Goal: Information Seeking & Learning: Learn about a topic

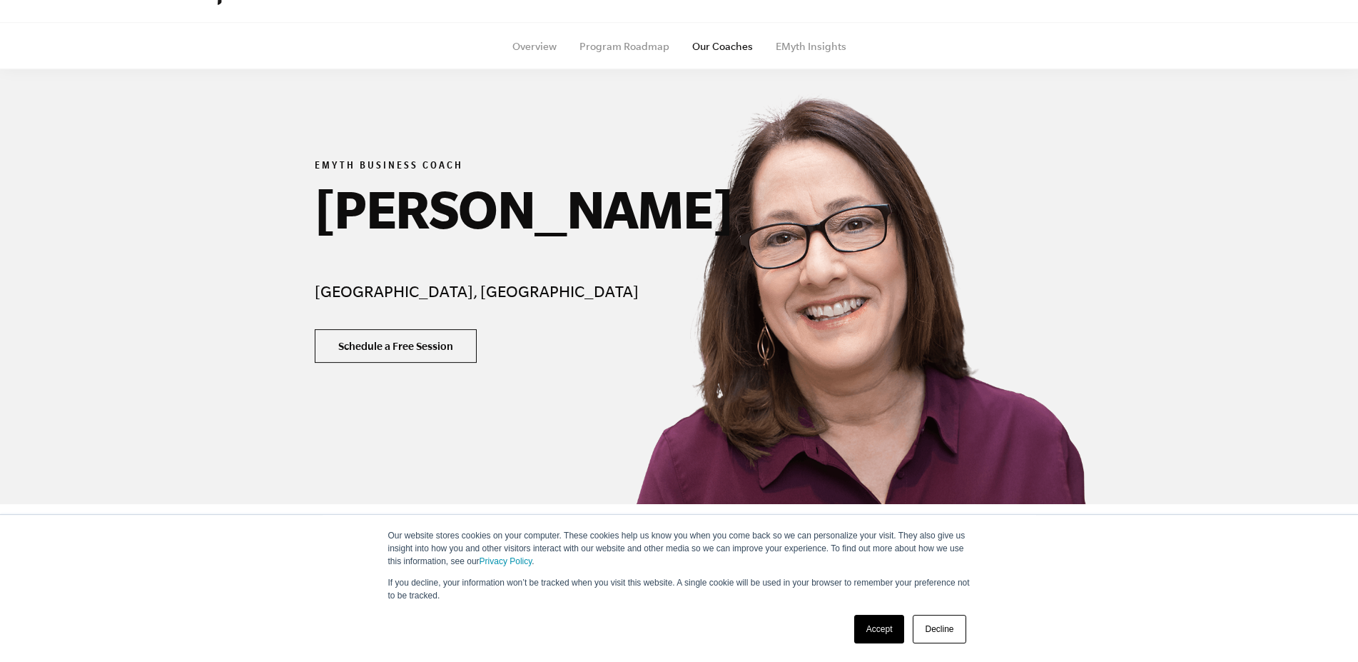
scroll to position [73, 0]
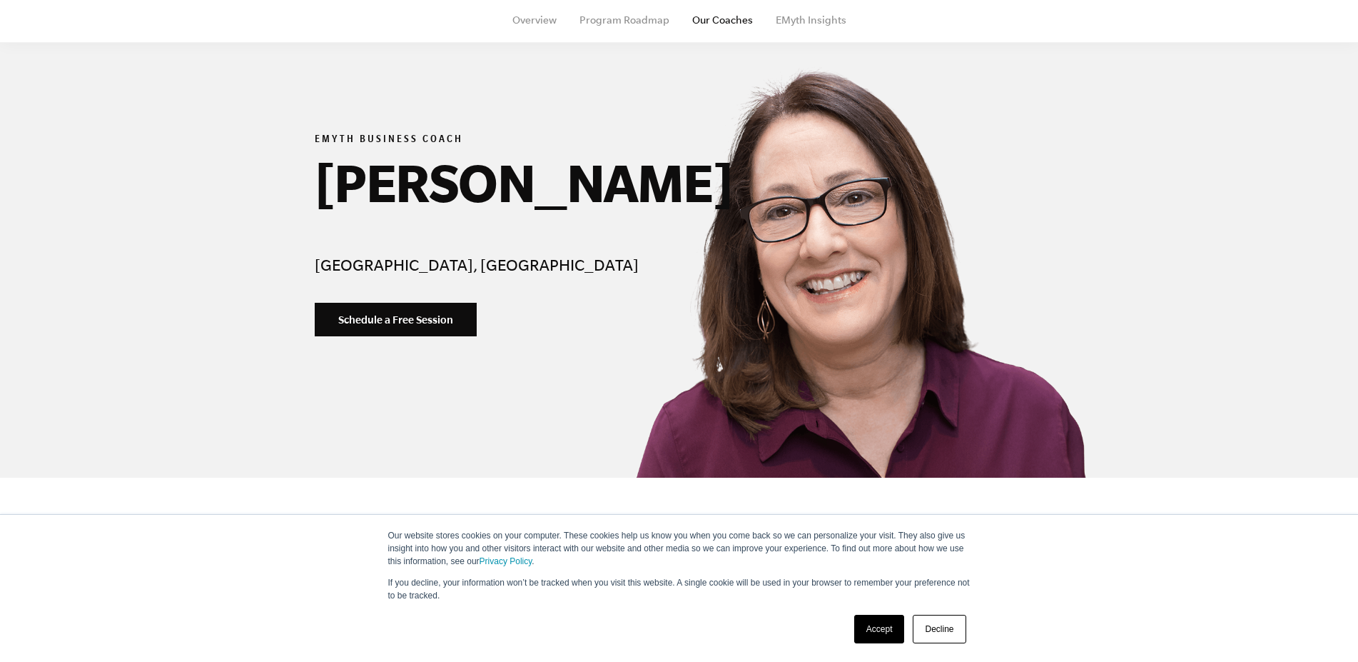
click at [884, 627] on link "Accept" at bounding box center [879, 628] width 51 height 29
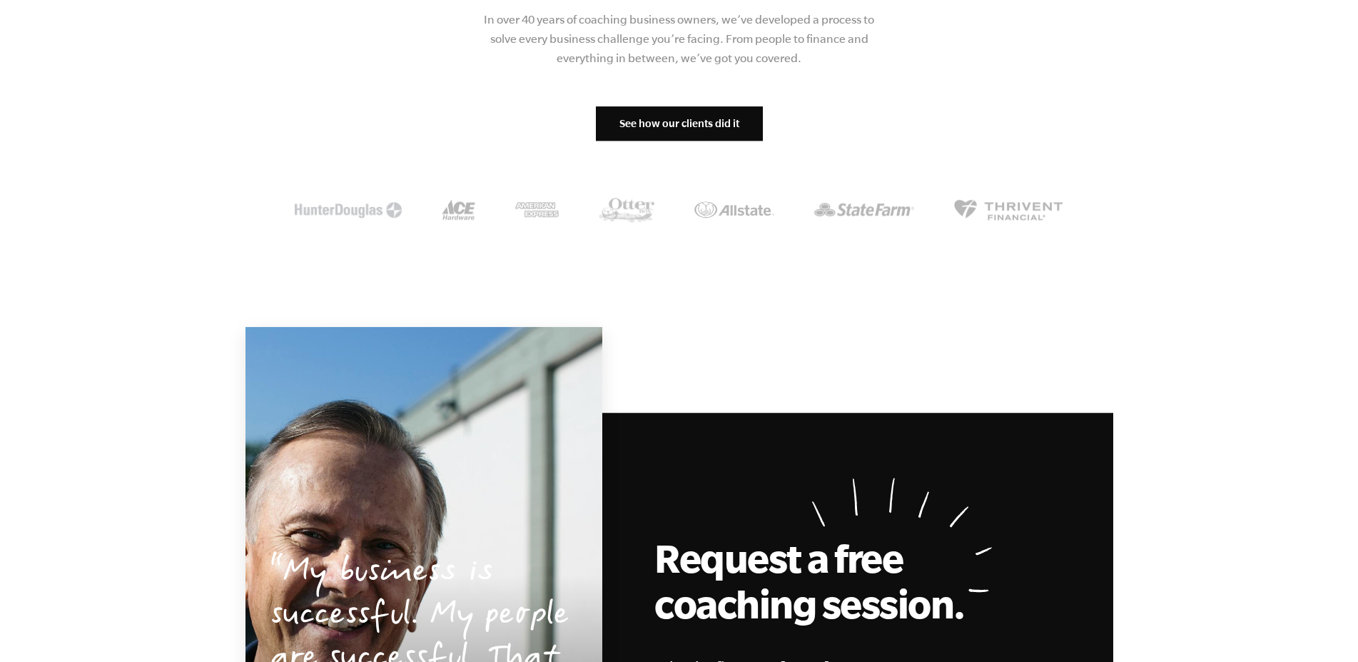
scroll to position [1747, 0]
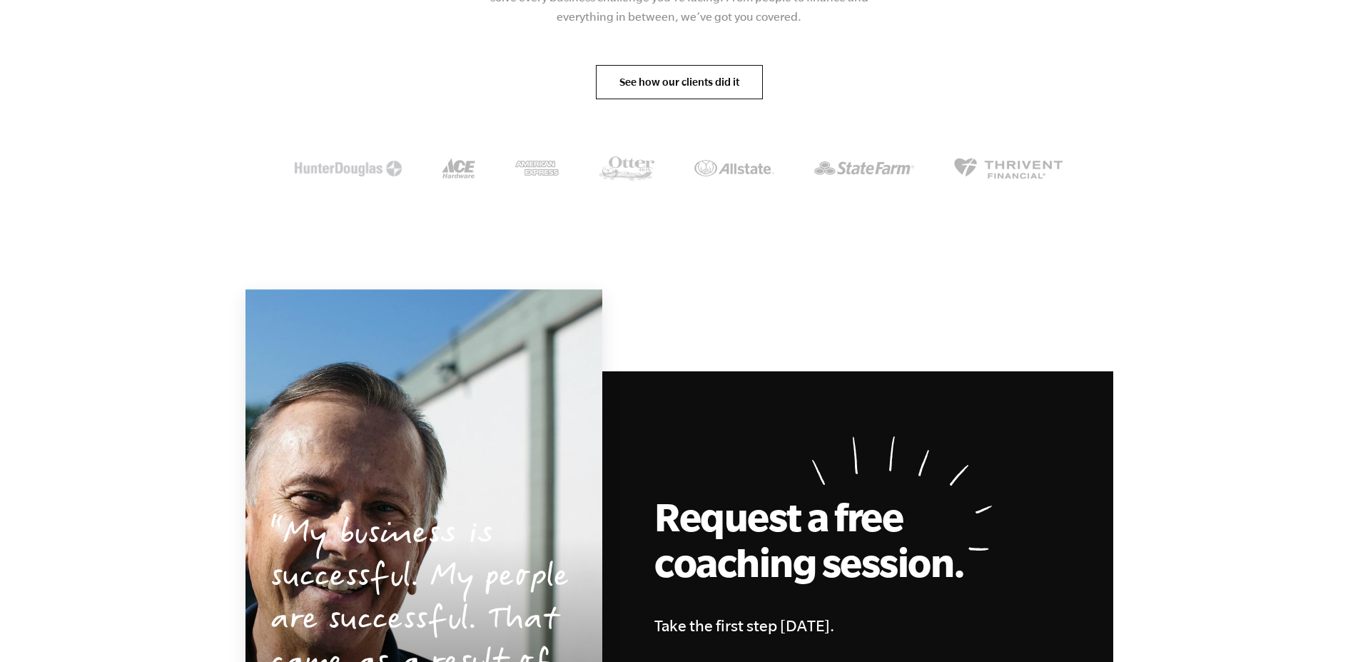
click at [693, 85] on link "See how our clients did it" at bounding box center [679, 82] width 167 height 34
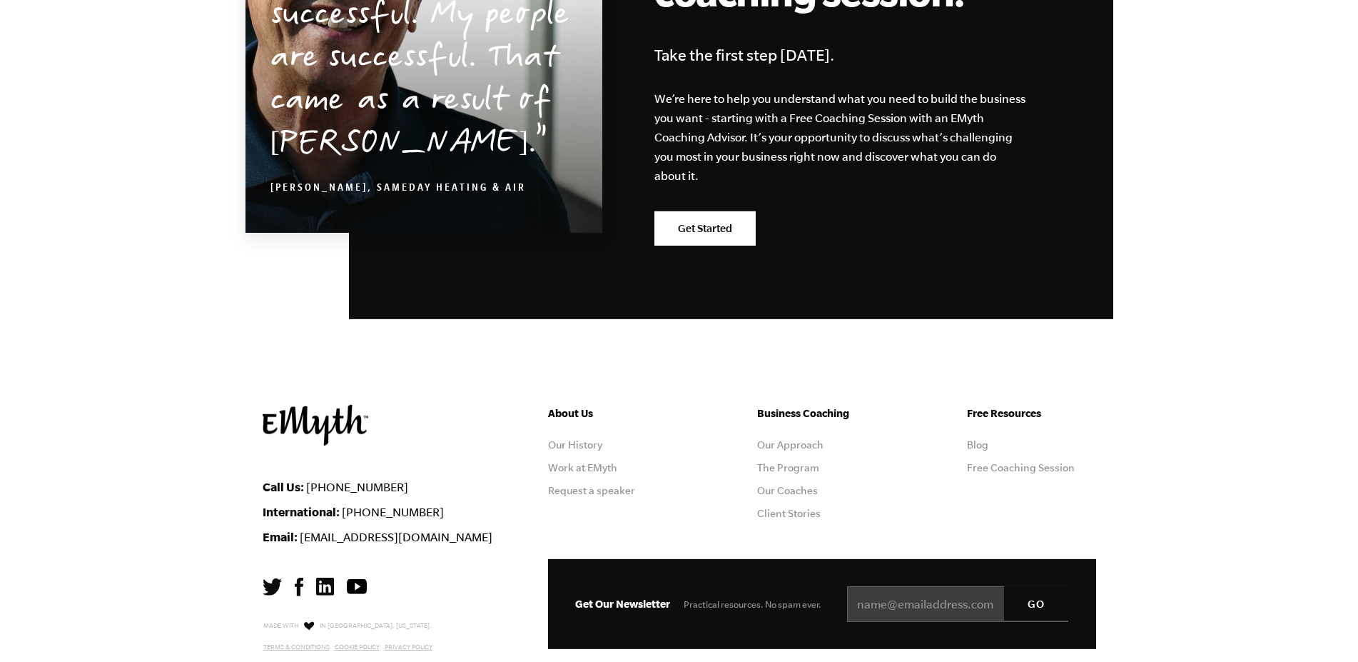
scroll to position [2433, 0]
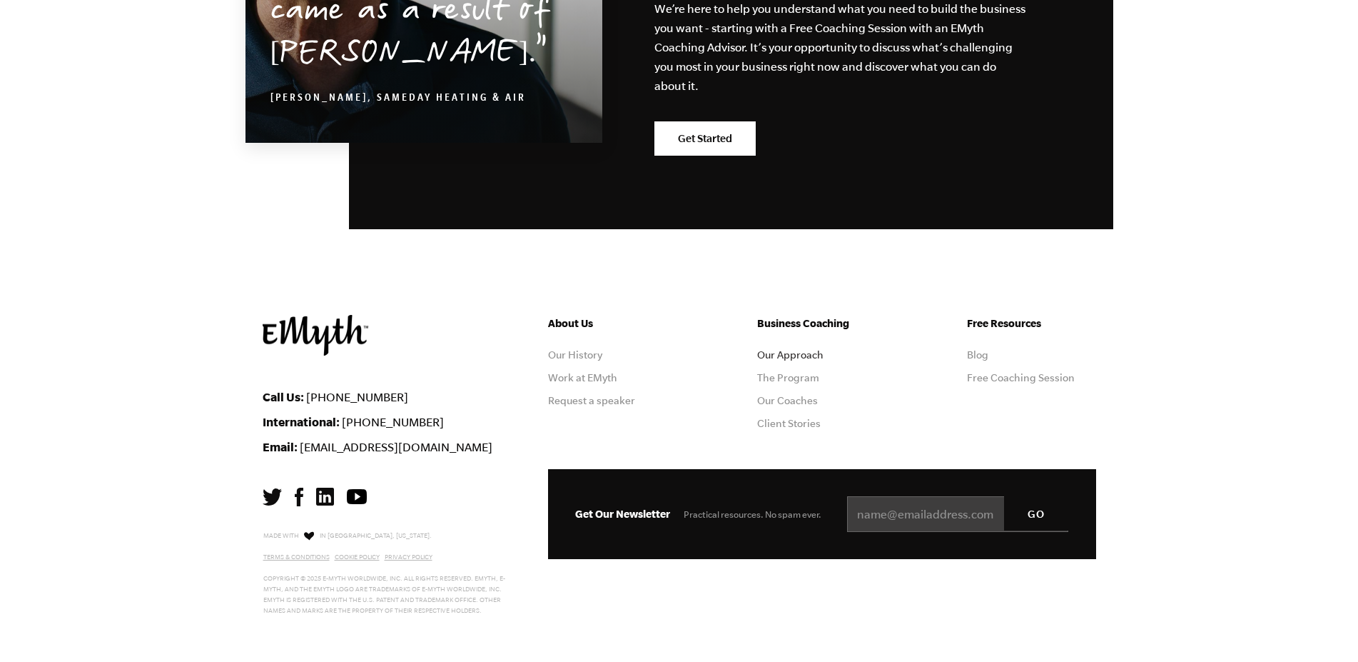
click at [808, 349] on link "Our Approach" at bounding box center [790, 354] width 66 height 11
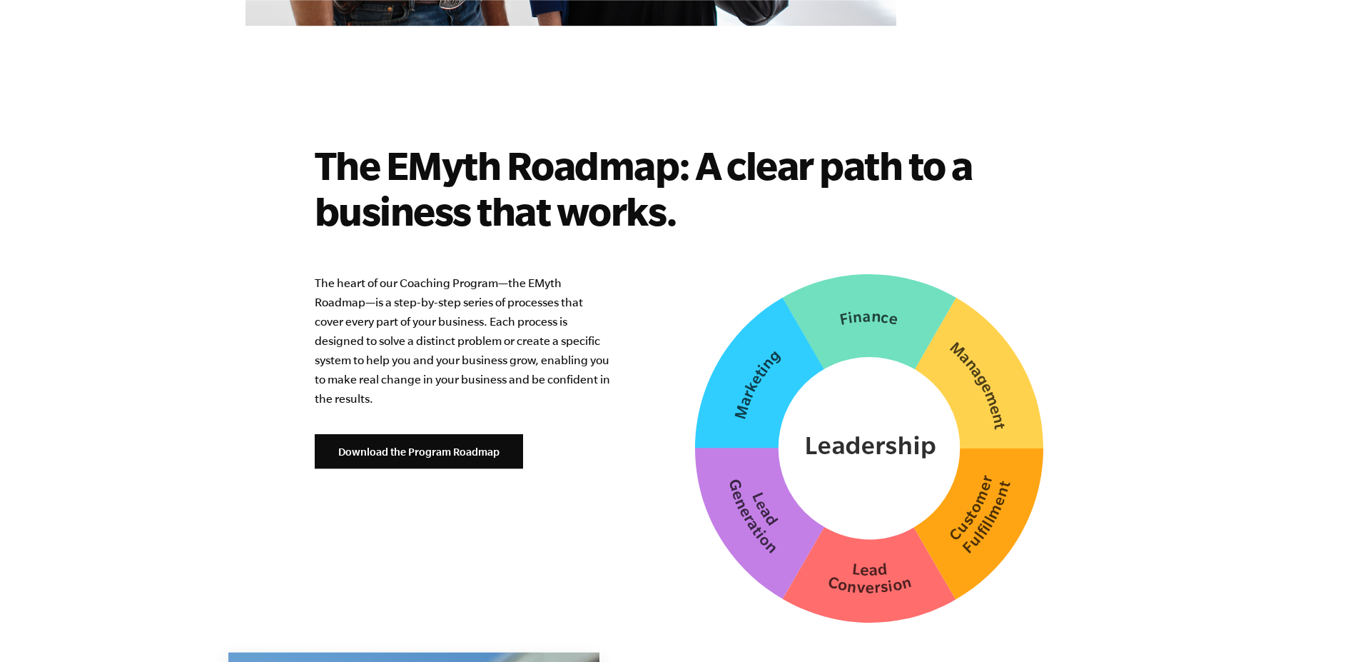
scroll to position [3399, 0]
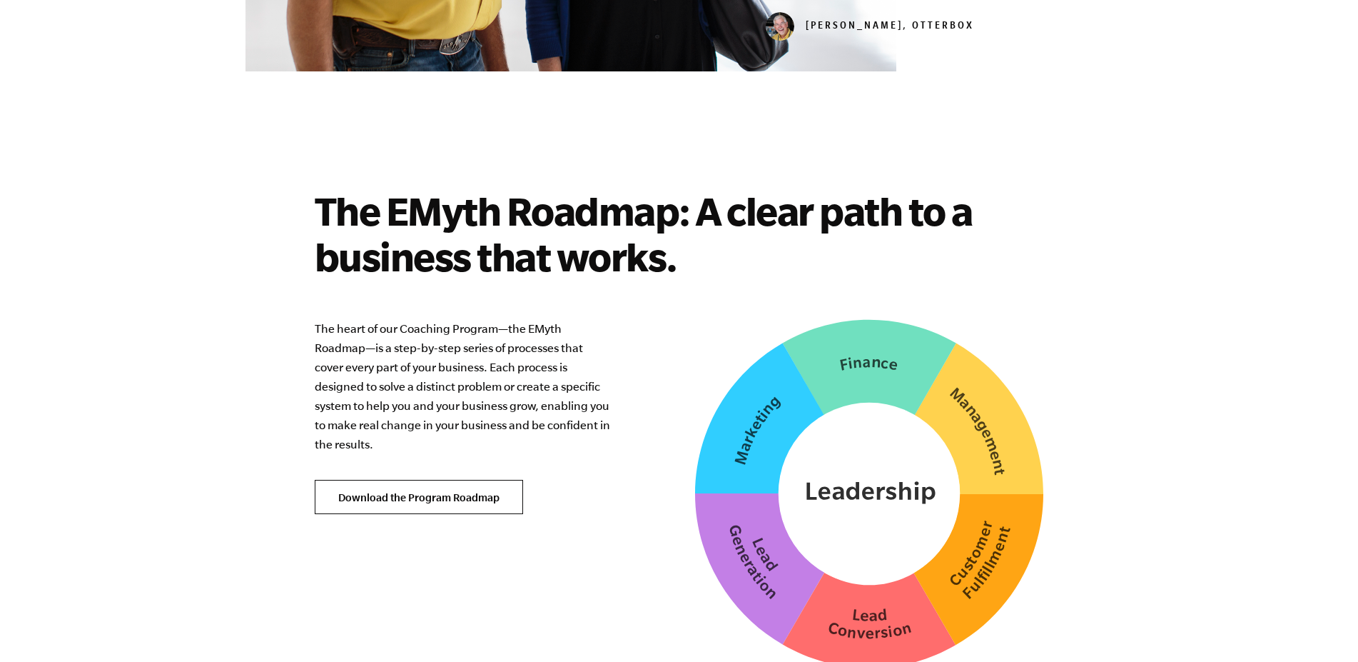
click at [432, 481] on link "Download the Program Roadmap" at bounding box center [419, 497] width 208 height 34
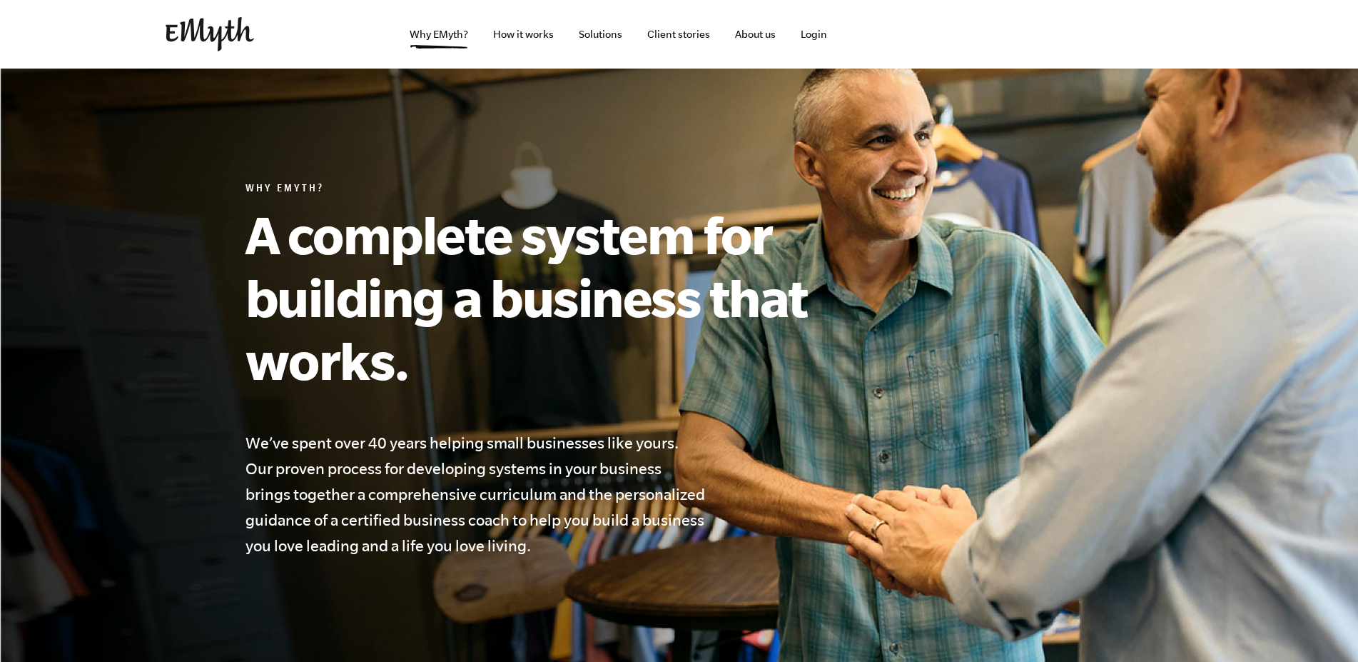
scroll to position [4491, 0]
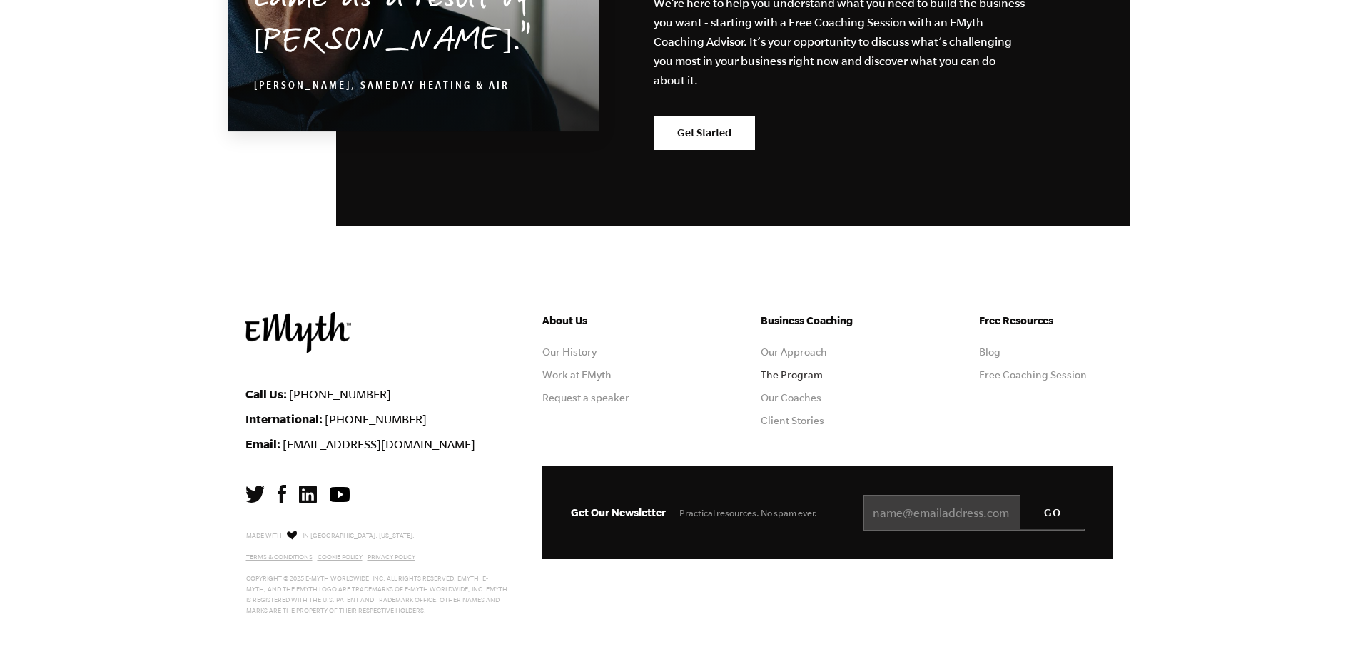
click at [799, 369] on link "The Program" at bounding box center [792, 374] width 62 height 11
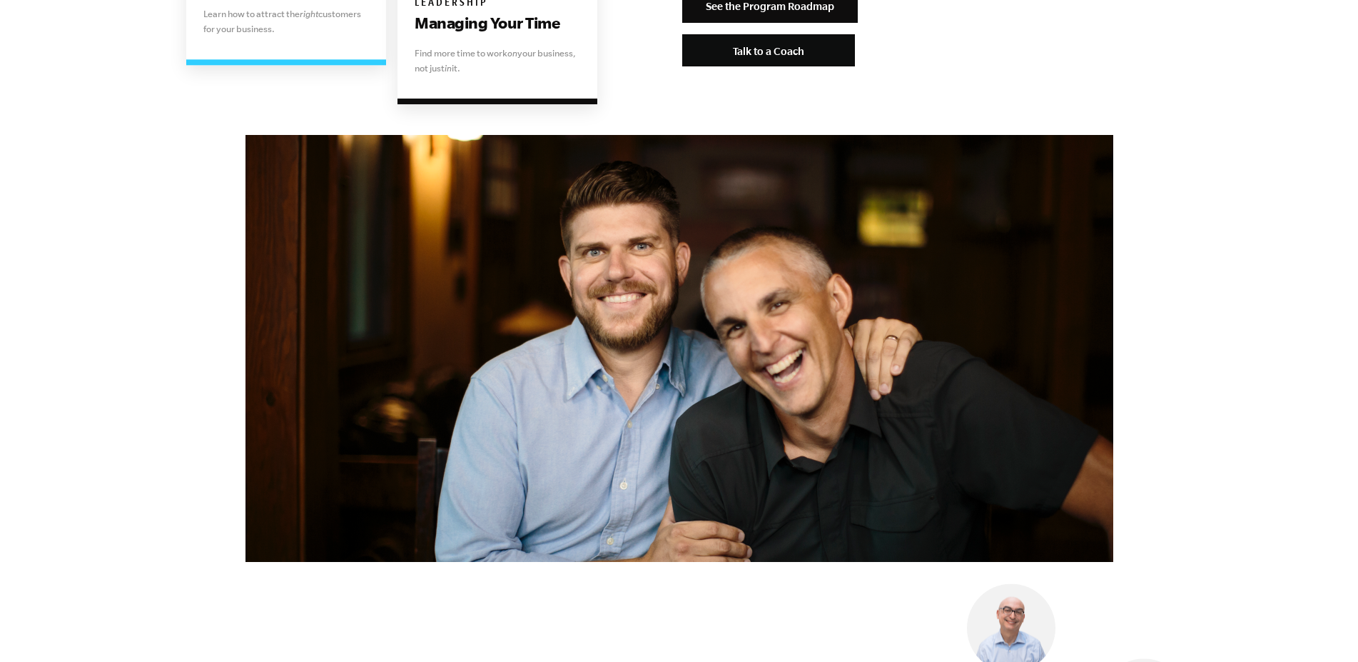
scroll to position [3567, 0]
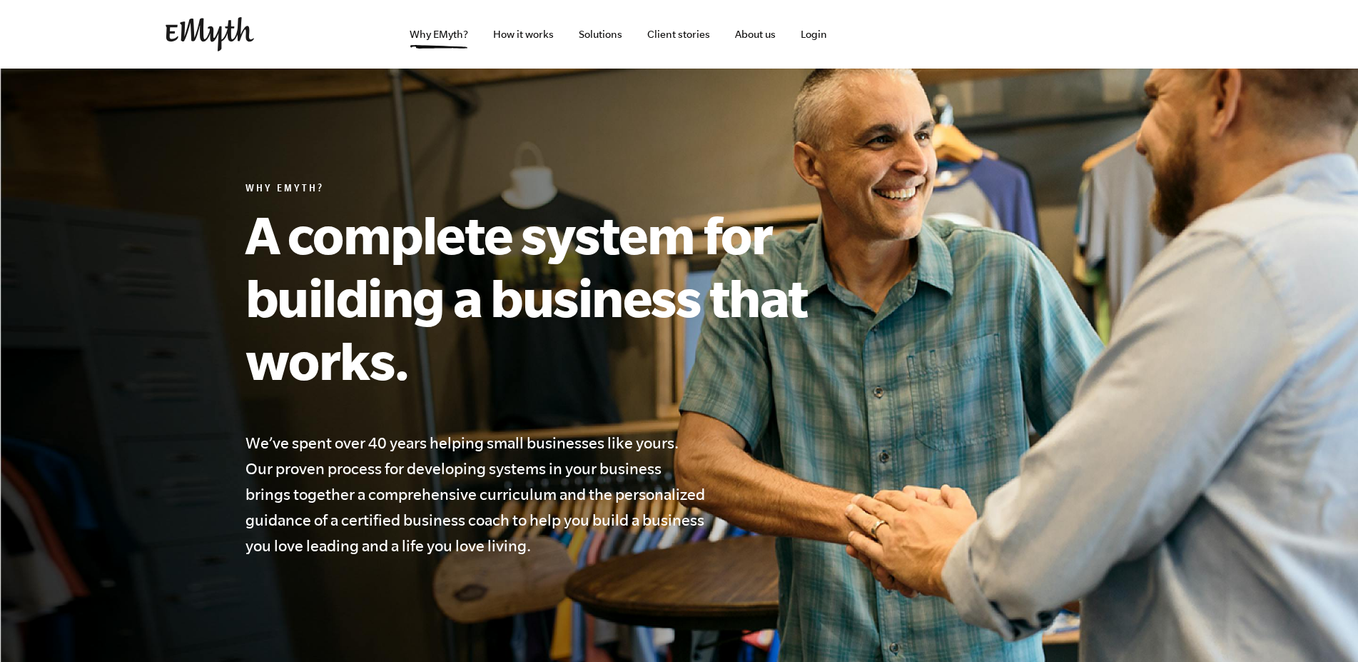
scroll to position [4469, 0]
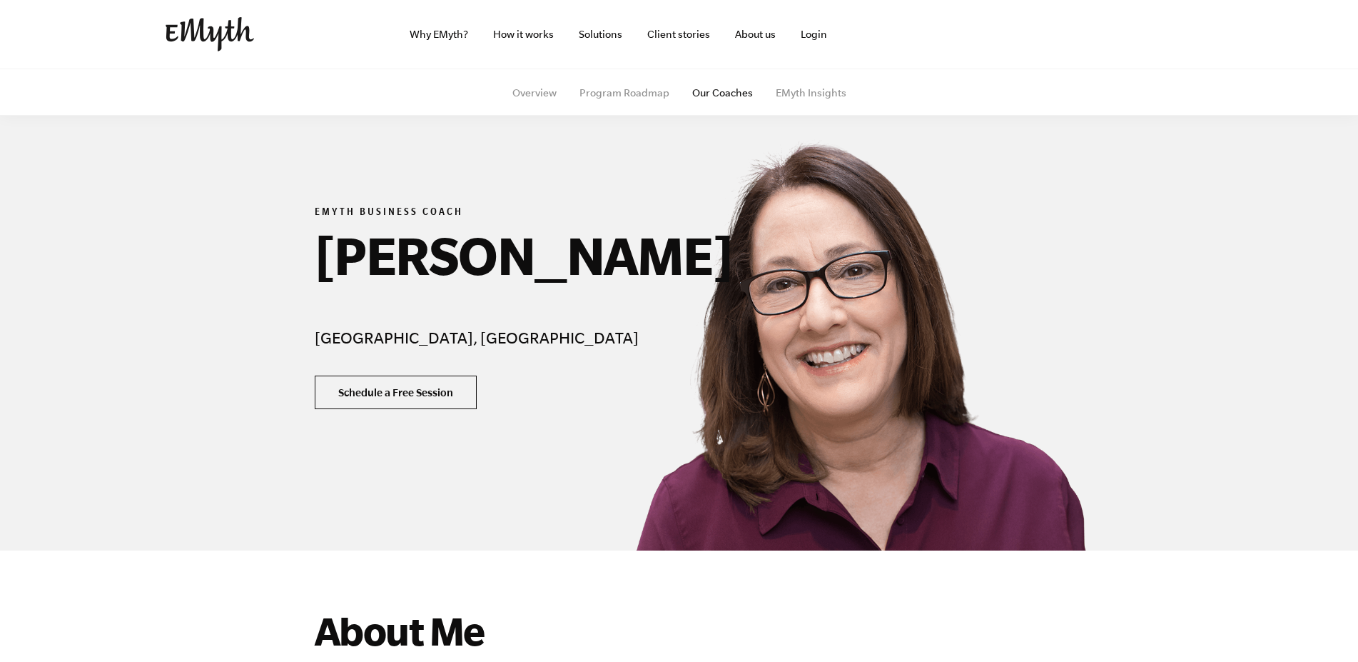
click at [404, 410] on link "Schedule a Free Session" at bounding box center [396, 392] width 162 height 34
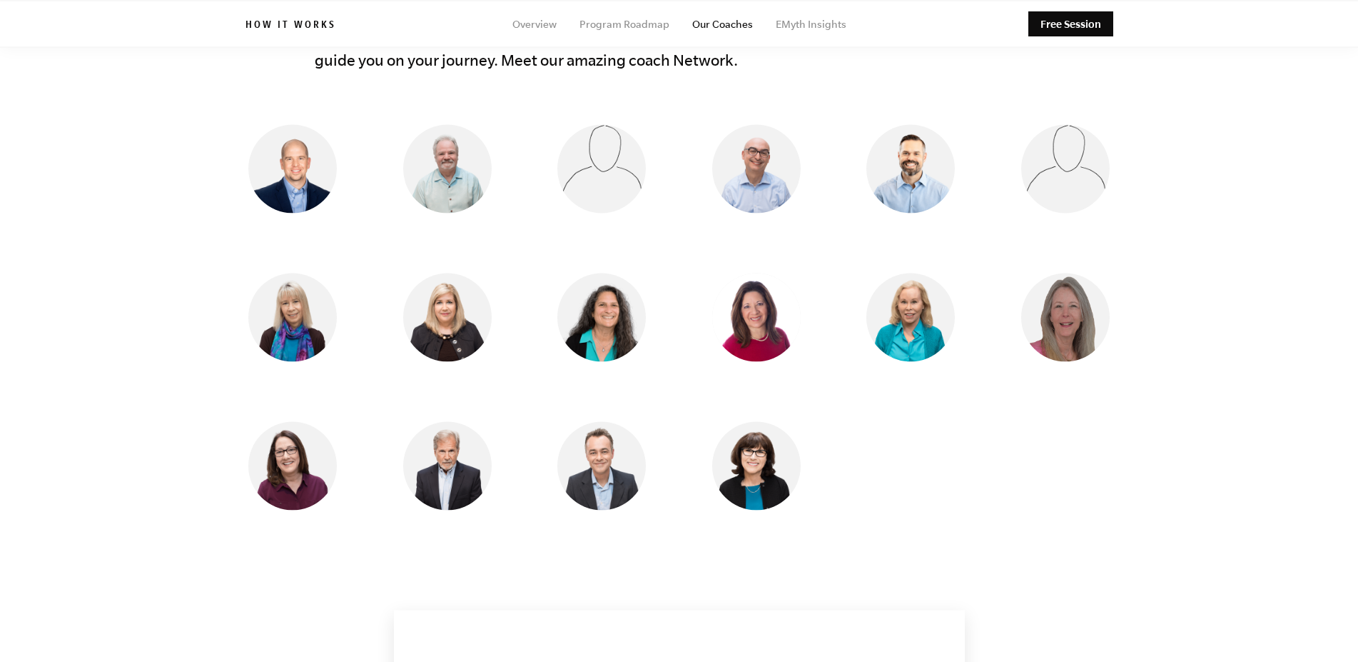
scroll to position [1165, 0]
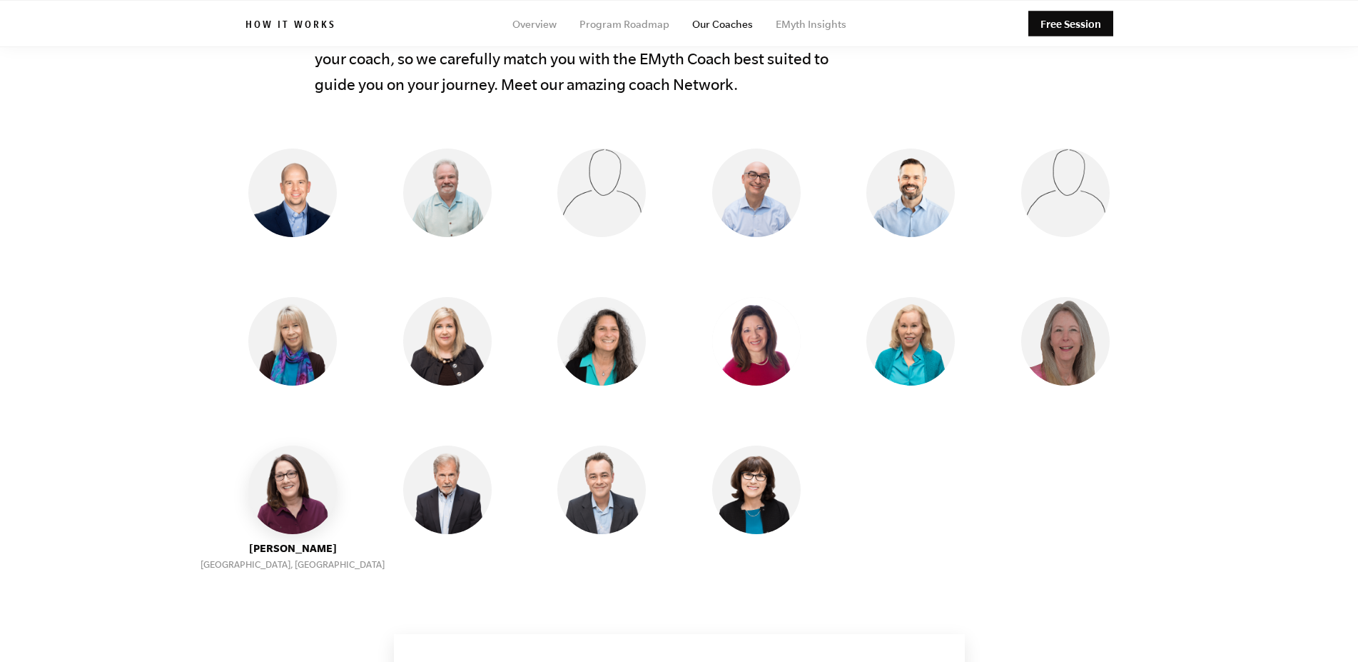
click at [297, 485] on img at bounding box center [292, 489] width 88 height 88
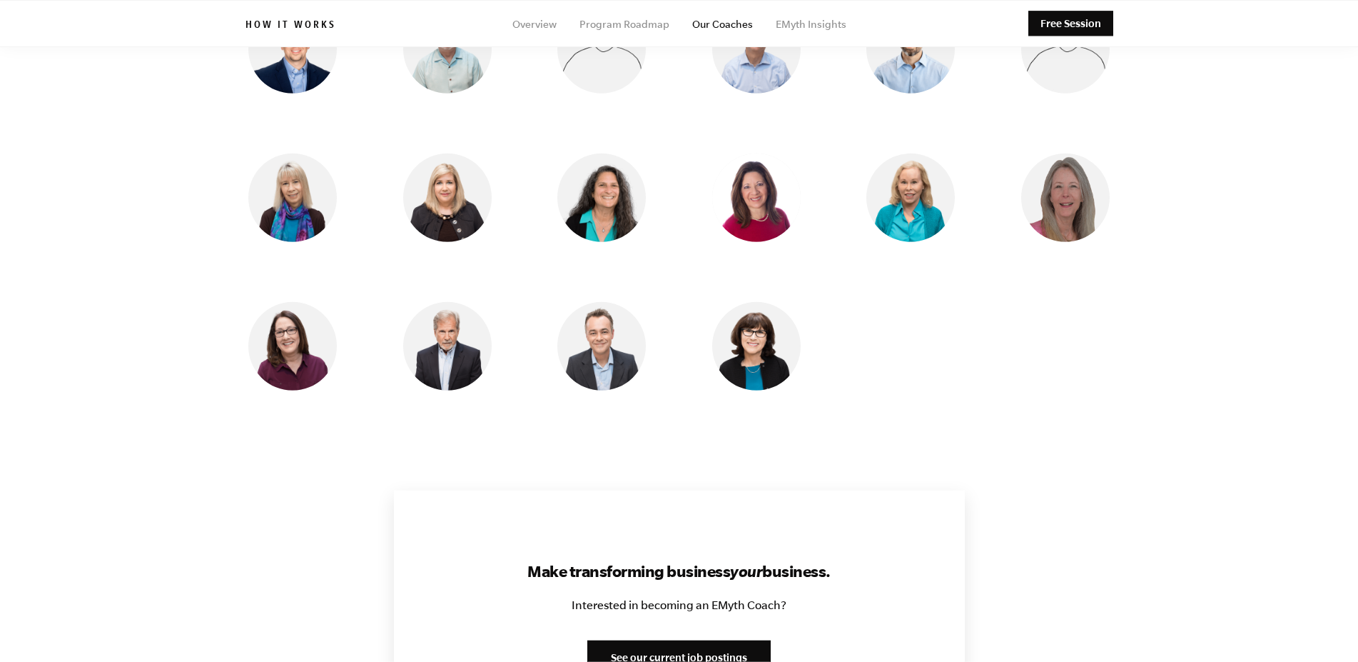
scroll to position [1310, 0]
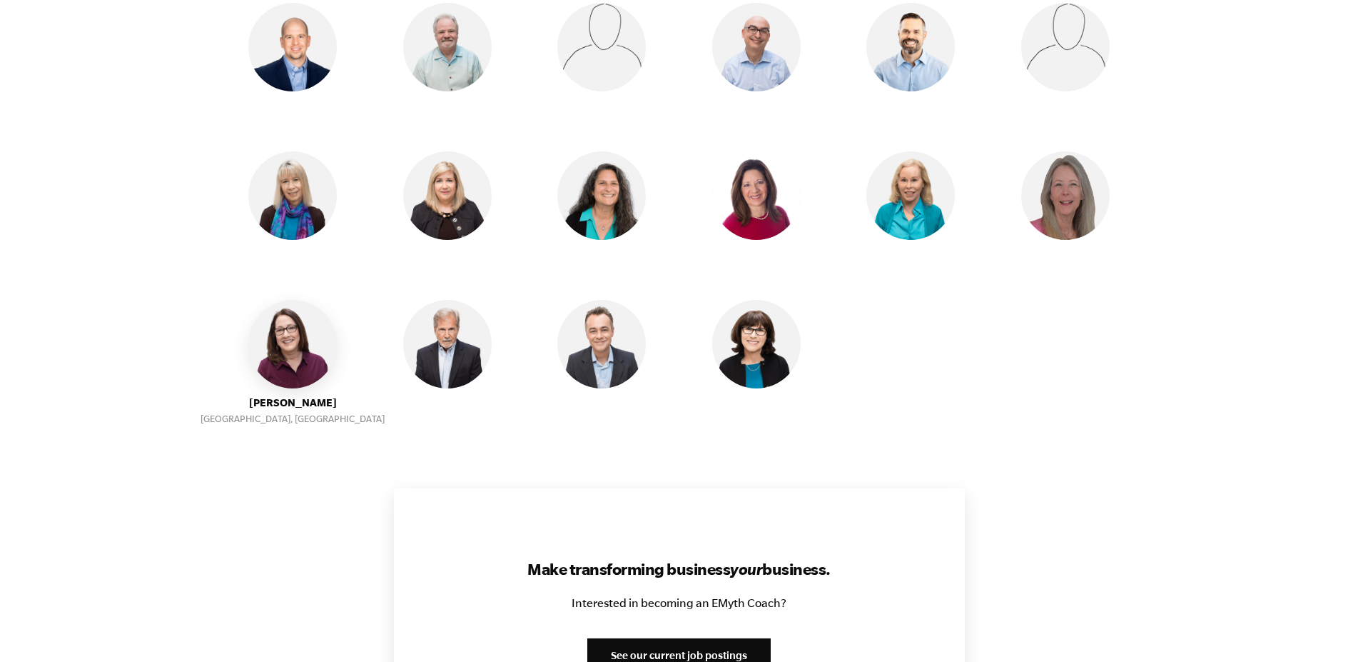
click at [287, 358] on img at bounding box center [292, 344] width 88 height 88
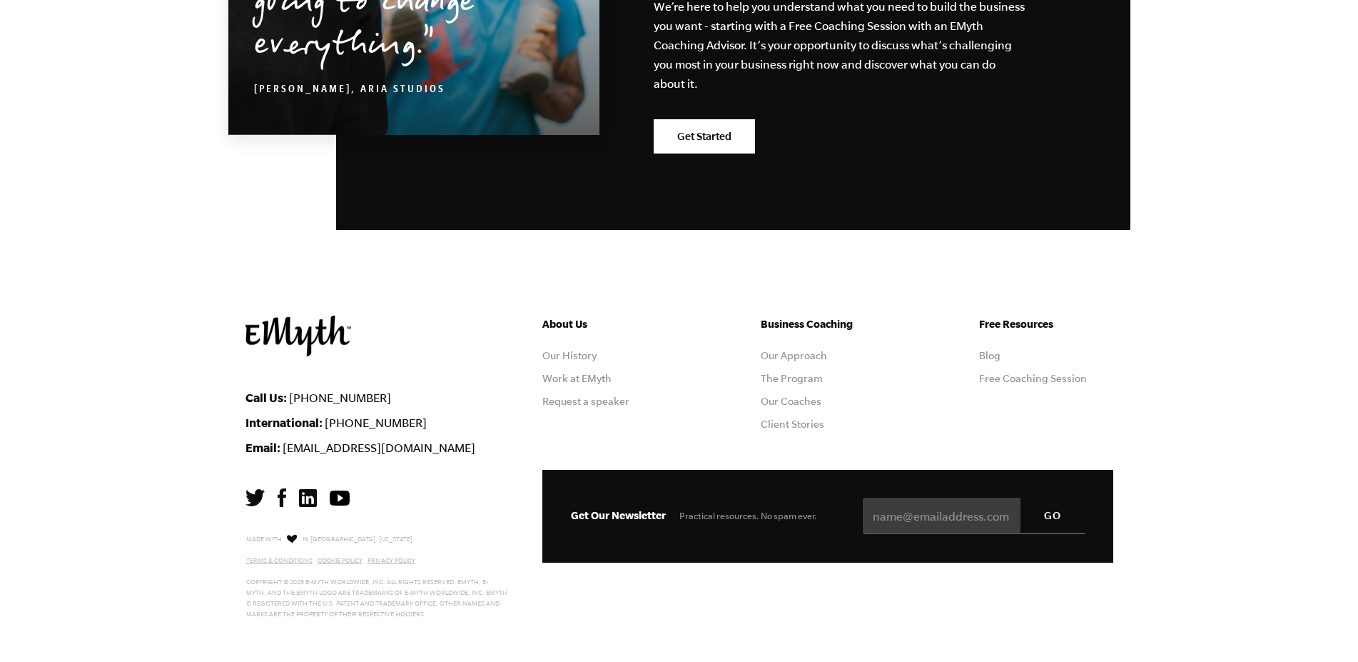
scroll to position [2538, 0]
